Goal: Task Accomplishment & Management: Use online tool/utility

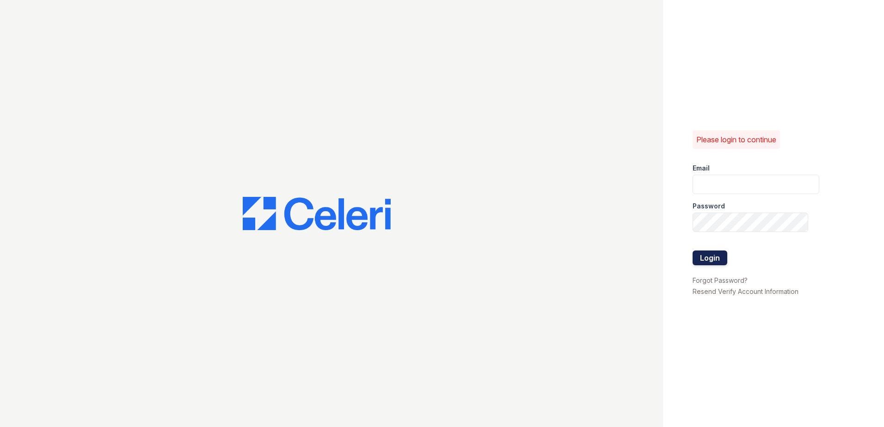
type input "gsencionpalomar@trinity-pm.com"
click at [710, 257] on button "Login" at bounding box center [710, 258] width 35 height 15
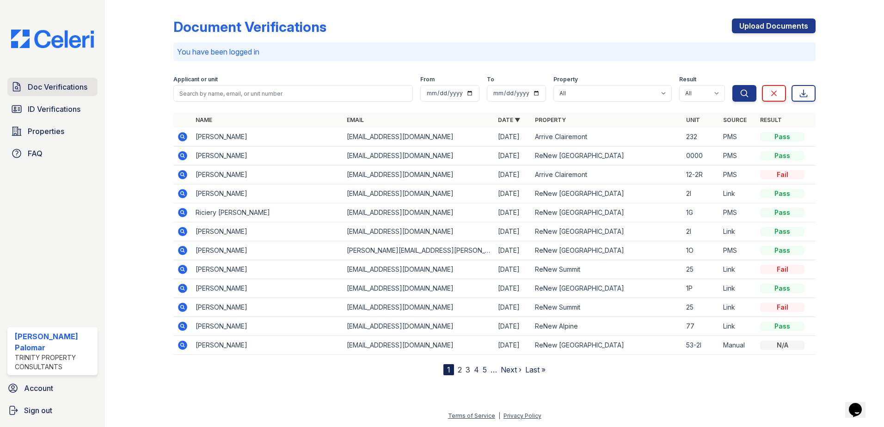
click at [56, 91] on span "Doc Verifications" at bounding box center [58, 86] width 60 height 11
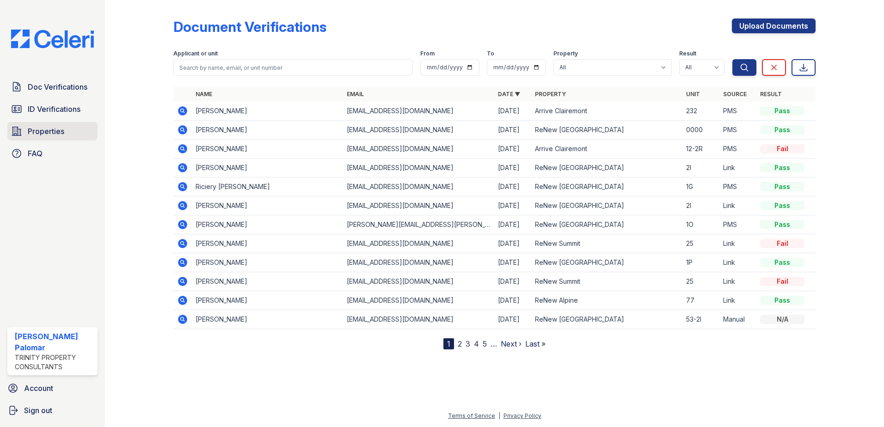
click at [61, 122] on link "Properties" at bounding box center [52, 131] width 90 height 18
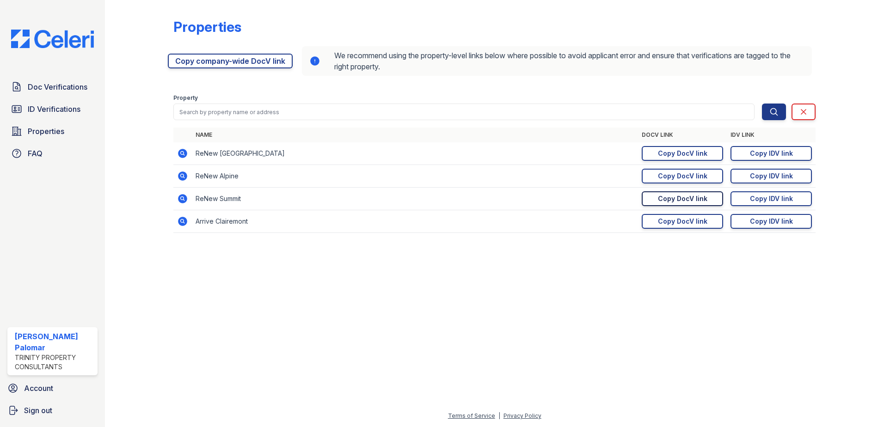
click at [679, 196] on div "Copy DocV link" at bounding box center [682, 198] width 49 height 9
click at [706, 195] on div "Copy DocV link" at bounding box center [682, 198] width 49 height 9
click at [783, 194] on link "Copy IDV link Copy link" at bounding box center [771, 198] width 81 height 15
click at [48, 98] on div "Doc Verifications ID Verifications Properties FAQ" at bounding box center [53, 120] width 98 height 85
click at [48, 105] on span "ID Verifications" at bounding box center [54, 109] width 53 height 11
